Goal: Transaction & Acquisition: Register for event/course

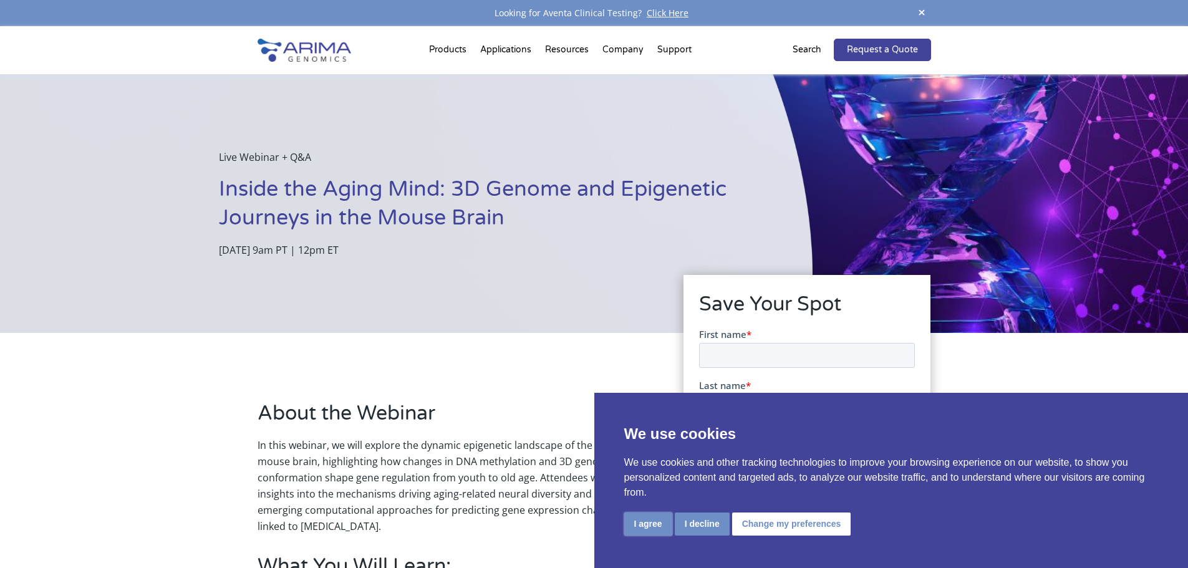
click at [642, 524] on button "I agree" at bounding box center [648, 524] width 48 height 23
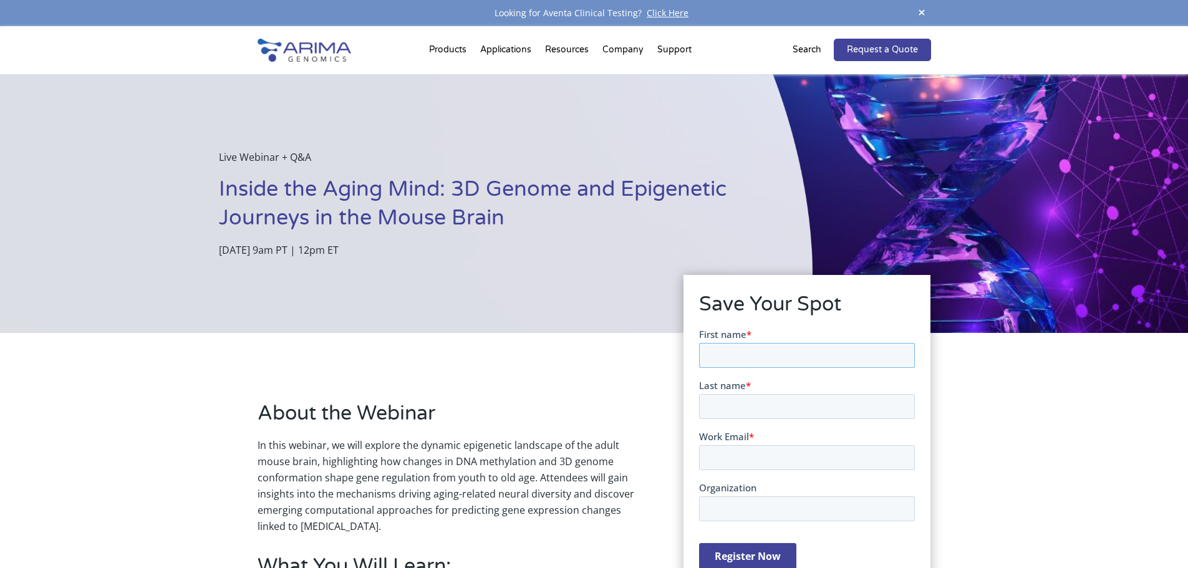
click at [752, 345] on input "First name *" at bounding box center [807, 354] width 216 height 25
type input "Sanjay Zumberlal"
type input "Baldota"
type input "sbaldota@nhs.net"
type input "Moorpark Watford"
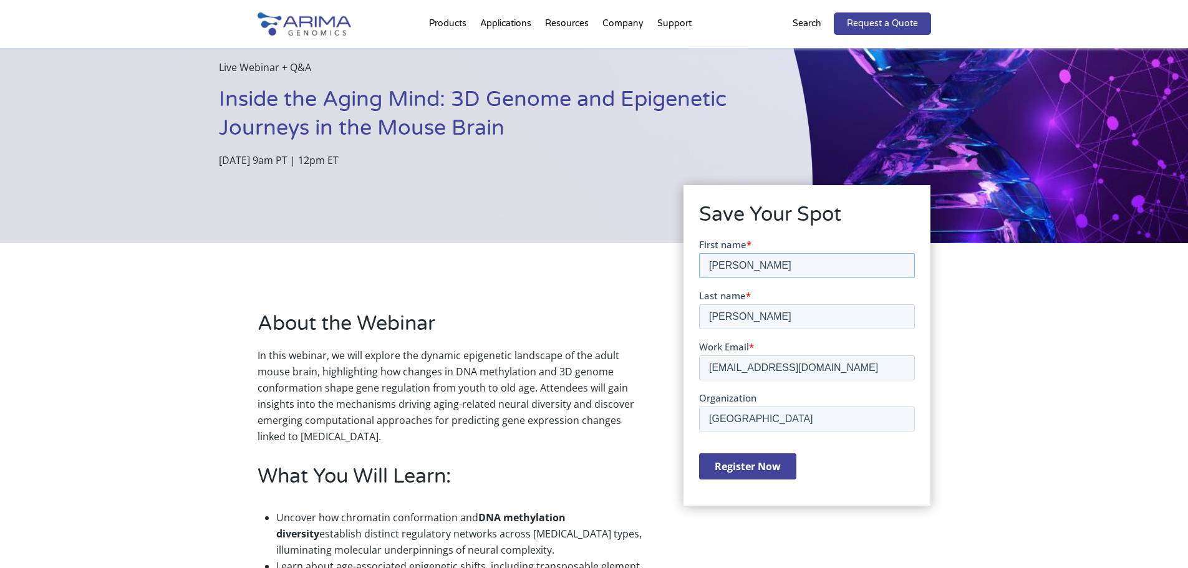
scroll to position [104, 0]
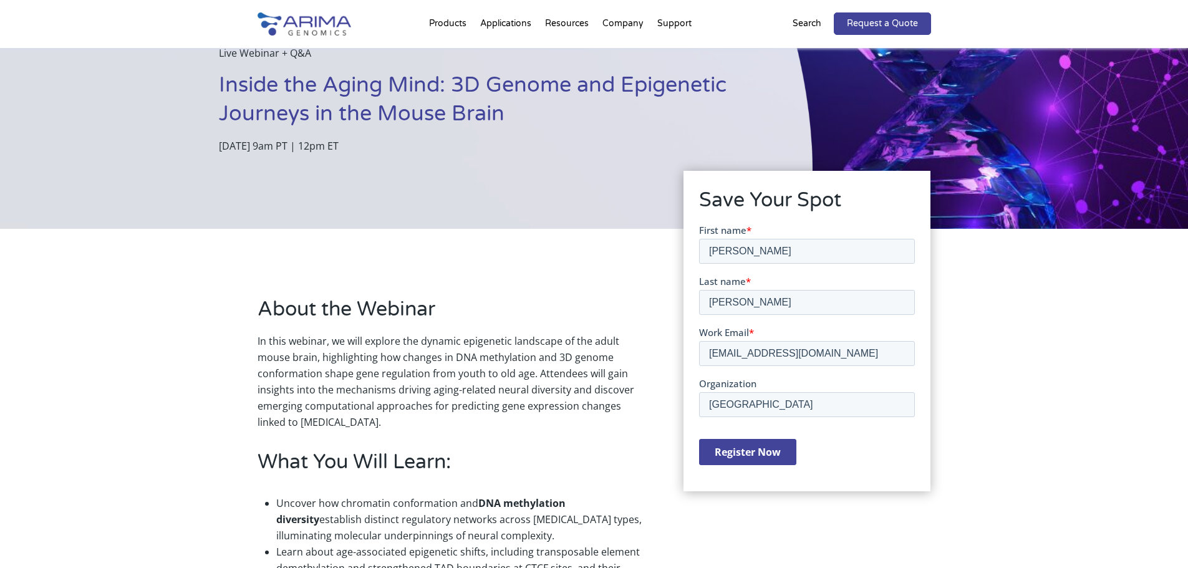
click at [753, 449] on input "Register Now" at bounding box center [747, 451] width 97 height 26
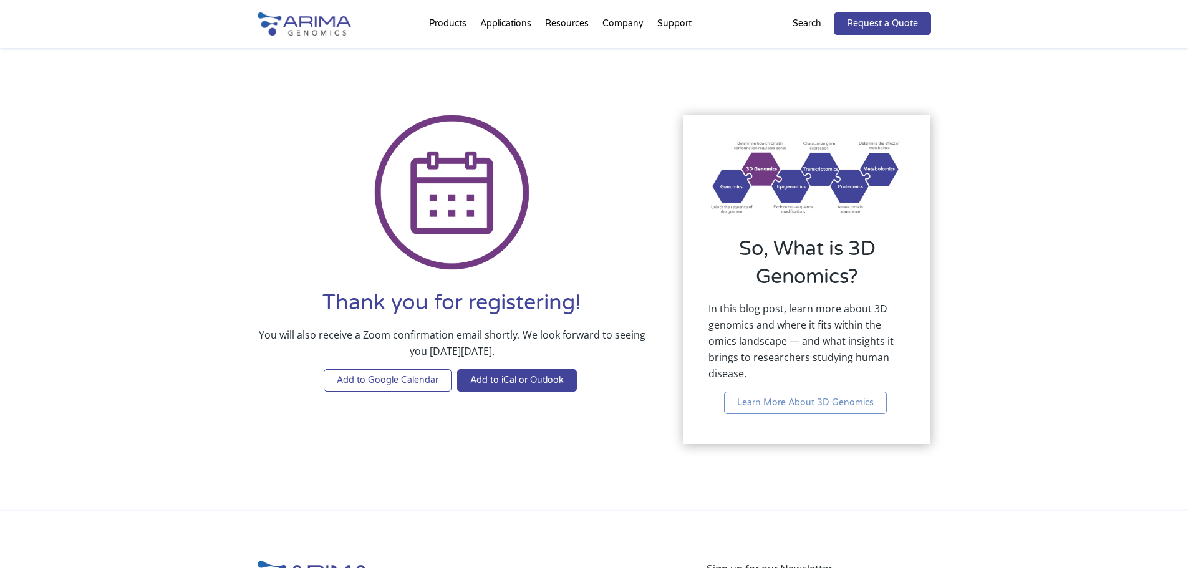
click at [408, 385] on link "Add to Google Calendar" at bounding box center [388, 380] width 128 height 22
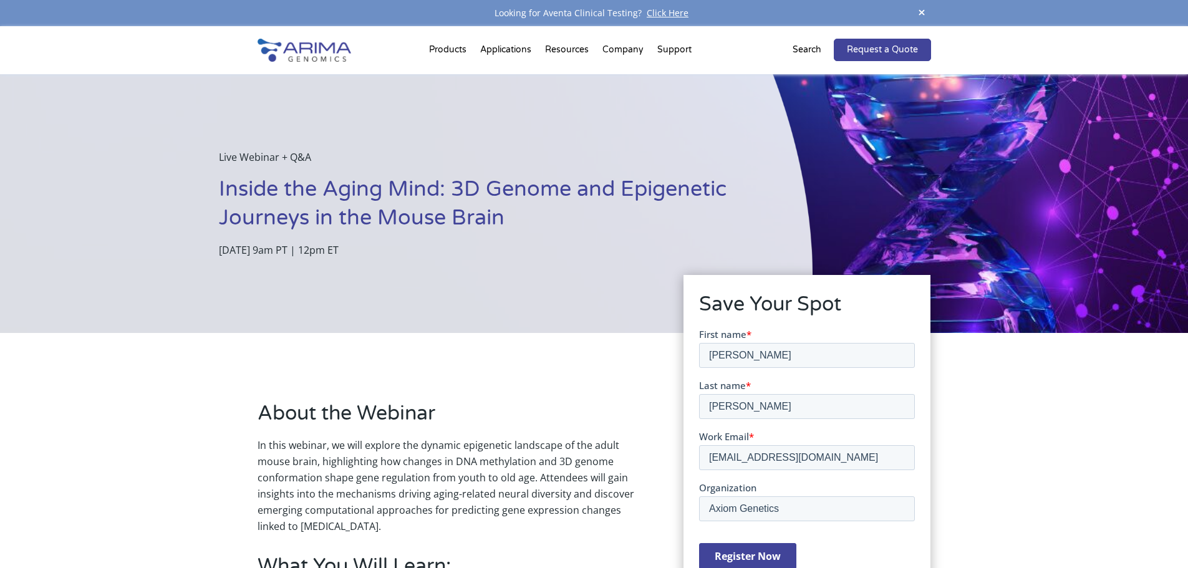
click at [749, 556] on input "Register Now" at bounding box center [747, 555] width 97 height 26
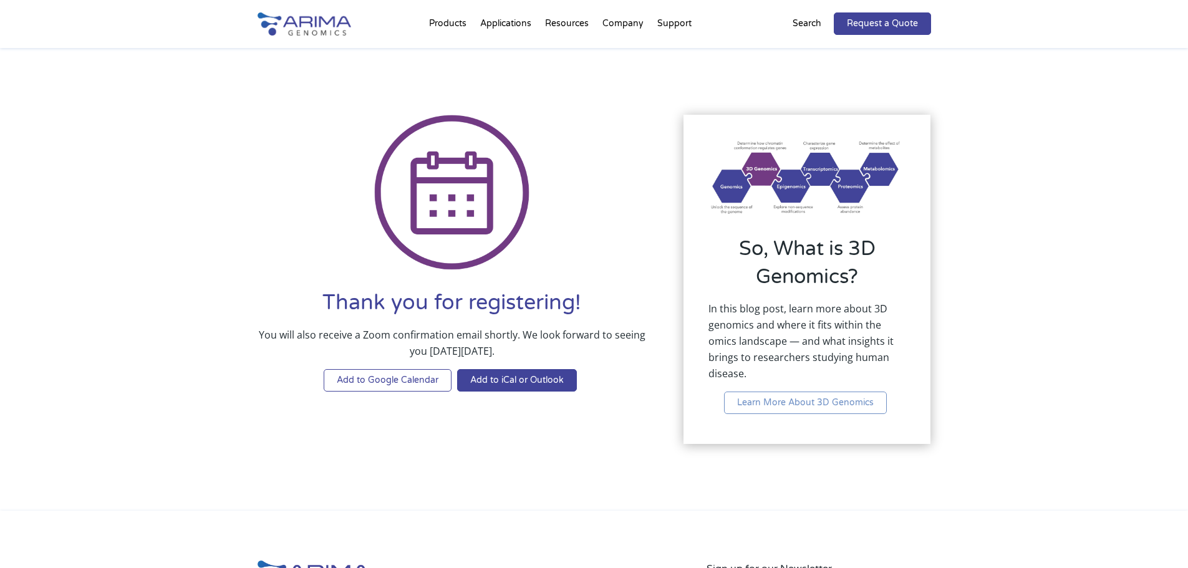
click at [412, 378] on link "Add to Google Calendar" at bounding box center [388, 380] width 128 height 22
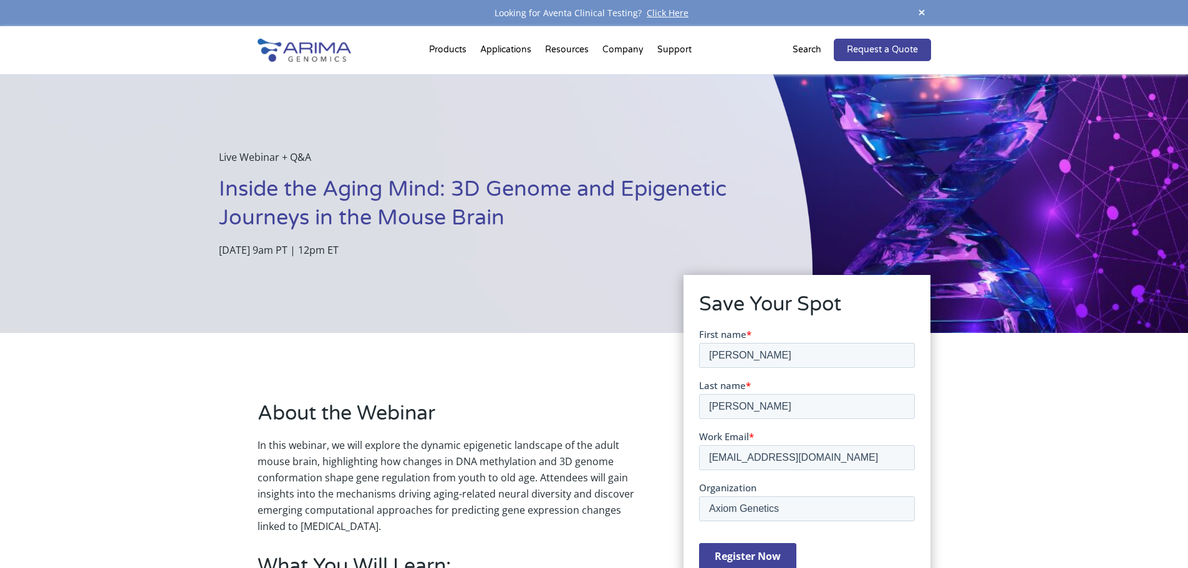
click at [739, 549] on input "Register Now" at bounding box center [747, 555] width 97 height 26
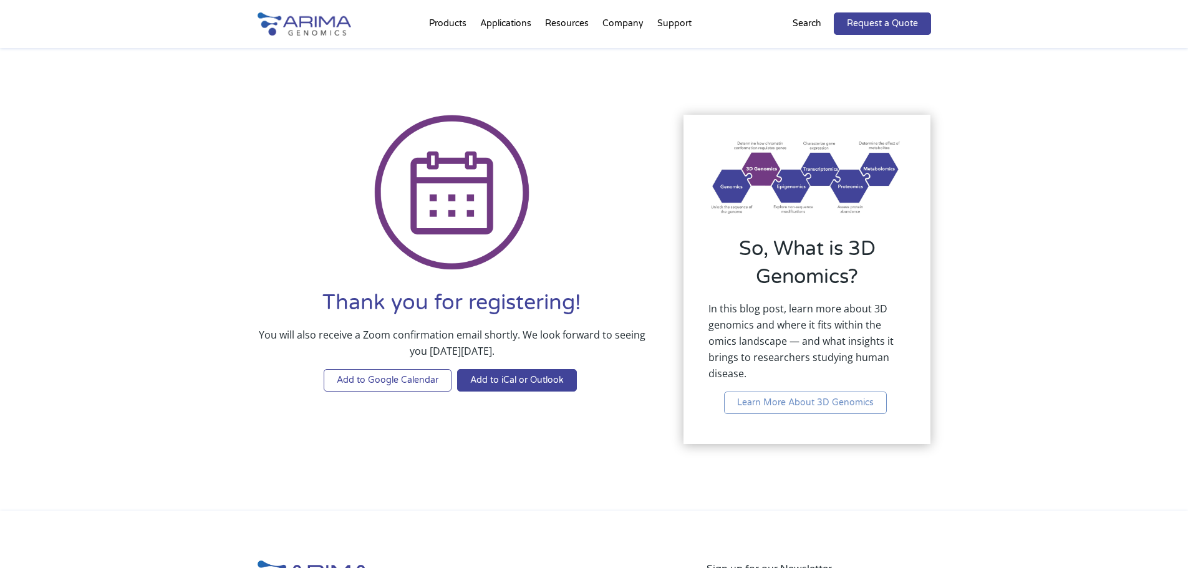
click at [423, 381] on link "Add to Google Calendar" at bounding box center [388, 380] width 128 height 22
